Goal: Transaction & Acquisition: Purchase product/service

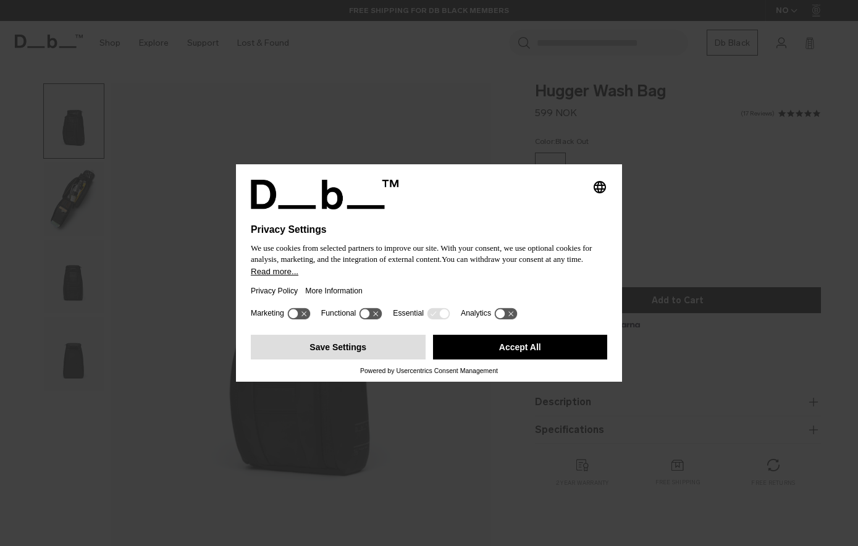
click at [382, 350] on button "Save Settings" at bounding box center [338, 347] width 175 height 25
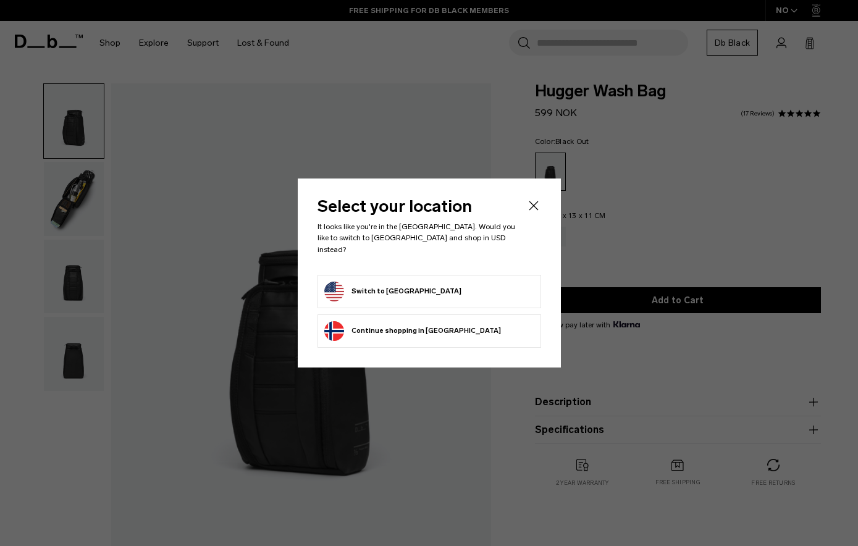
click at [491, 288] on form "Switch to [GEOGRAPHIC_DATA]" at bounding box center [429, 292] width 210 height 20
click at [421, 282] on button "Switch to [GEOGRAPHIC_DATA]" at bounding box center [392, 292] width 137 height 20
